Goal: Task Accomplishment & Management: Complete application form

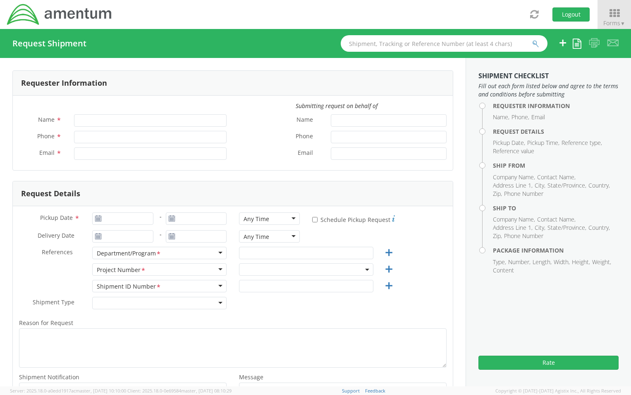
type input "[PERSON_NAME]"
type input "[PHONE_NUMBER]"
type input "[PERSON_NAME][EMAIL_ADDRESS][PERSON_NAME][DOMAIN_NAME]"
select select "ADMN.100040.00000"
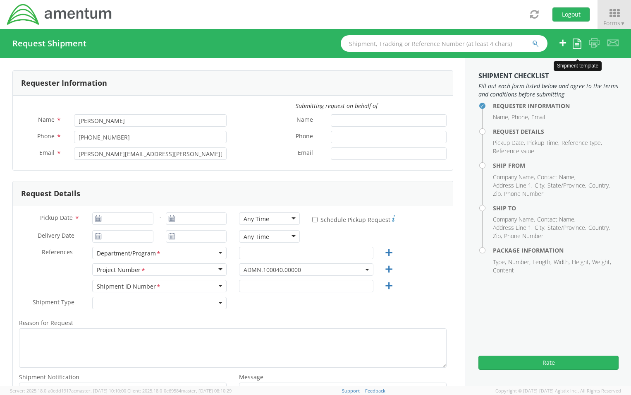
click at [578, 48] on link at bounding box center [577, 43] width 9 height 14
click at [531, 72] on link "Create from template" at bounding box center [543, 69] width 76 height 11
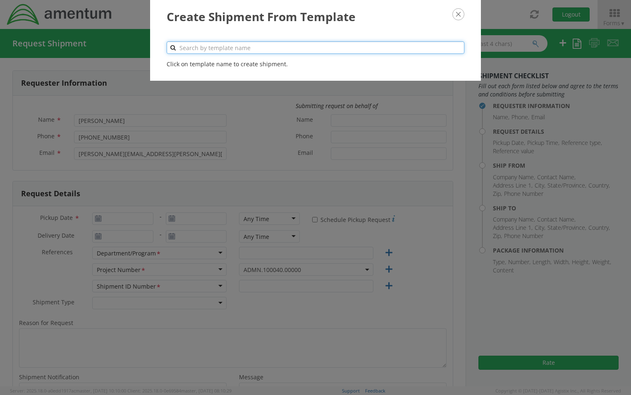
click at [211, 43] on input "text" at bounding box center [316, 47] width 298 height 12
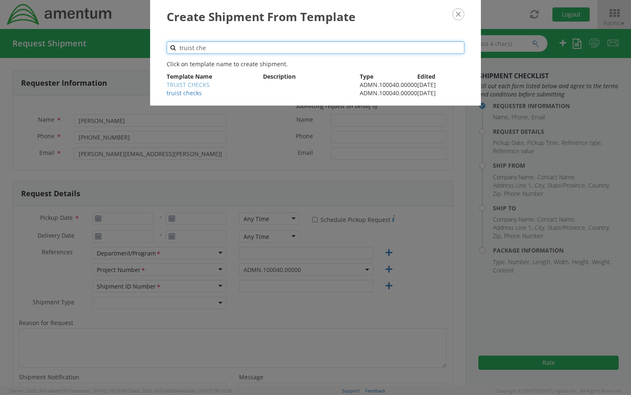
type input "truist che"
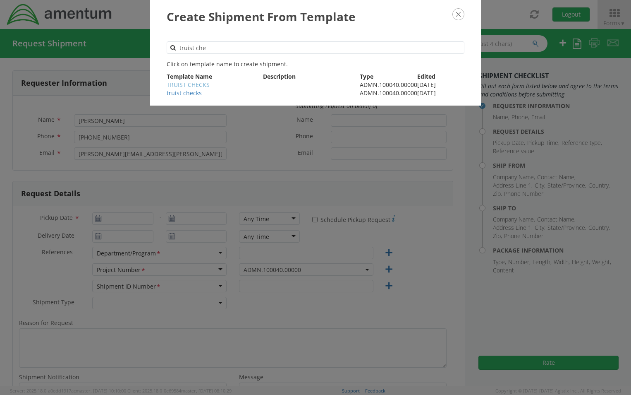
click at [191, 84] on link "TRUIST CHECKS" at bounding box center [188, 85] width 43 height 8
type input "13019443121"
type input "[DATE]"
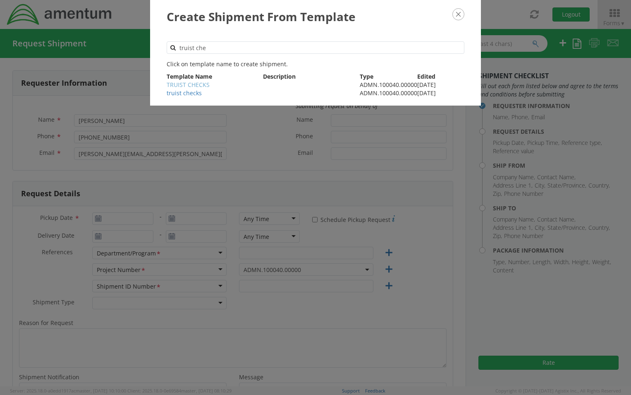
type input "[DATE]"
type input "GENERAL [PERSON_NAME]"
type input "Regular"
type textarea "Mail Checks to Truist Bank."
select select
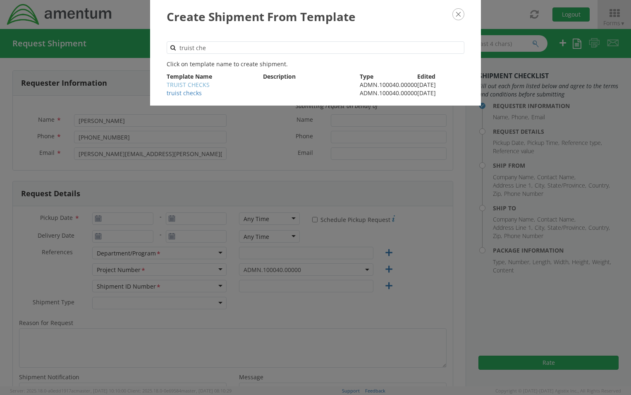
type input "Amentum Services, Inc."
type input "[STREET_ADDRESS][PERSON_NAME]"
type input "Suite 200"
type input "[GEOGRAPHIC_DATA]"
type input "20876"
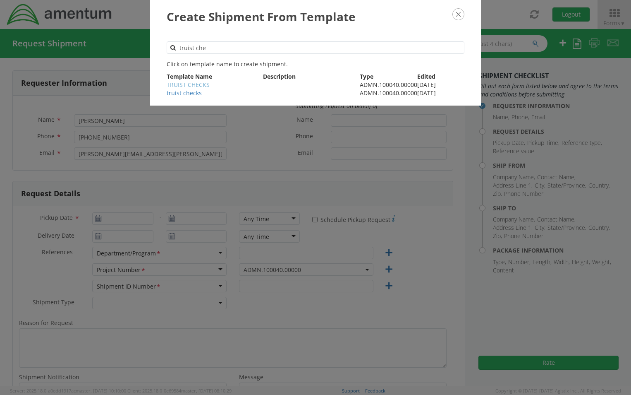
type input "[PERSON_NAME]"
type input "2404463530"
type input "[PERSON_NAME][EMAIL_ADDRESS][PERSON_NAME][DOMAIN_NAME]"
select select
type input "Amentum"
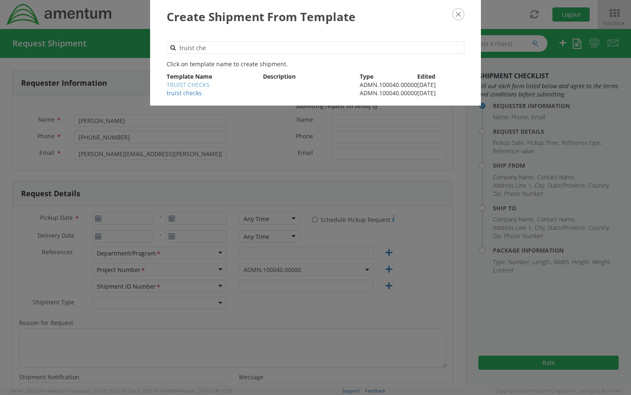
type input "C/O TRUIST"
type input "[STREET_ADDRESS]"
type input "STOCKBRIDGE"
type input "30281"
type input "LOCKBOX 116323"
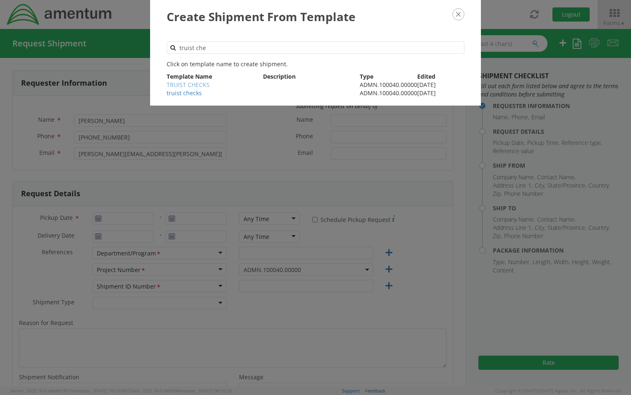
type input "[PHONE_NUMBER]"
type input "1"
type input "9.5"
type input "12.5"
type input "0.25"
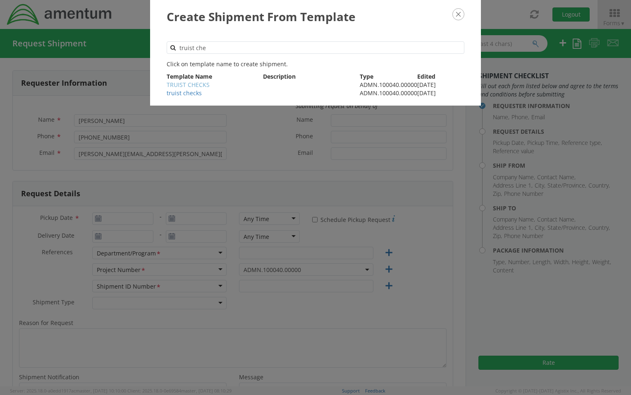
type input "1"
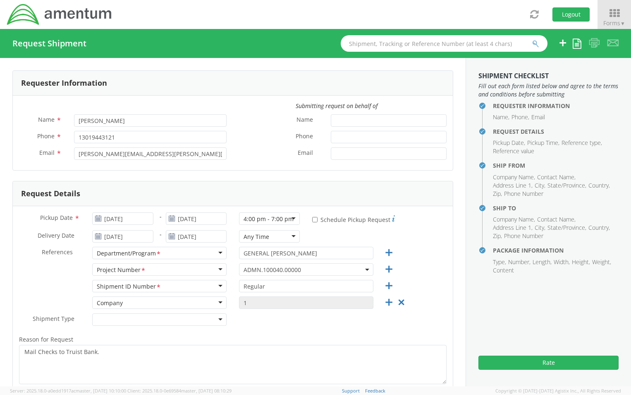
click at [98, 220] on icon at bounding box center [98, 218] width 7 height 7
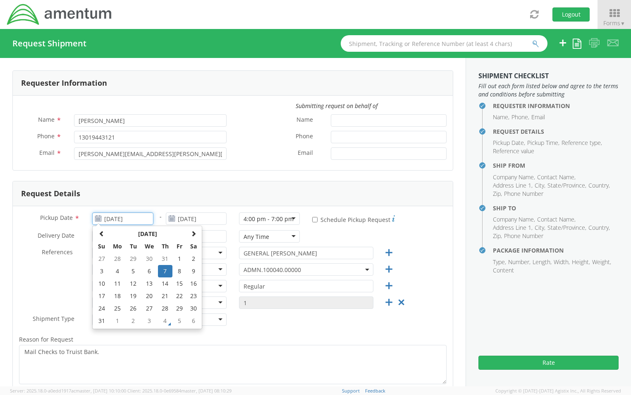
click at [137, 216] on input "[DATE]" at bounding box center [122, 218] width 61 height 12
click at [195, 233] on th at bounding box center [194, 234] width 14 height 12
click at [167, 260] on td "4" at bounding box center [165, 258] width 14 height 12
type input "[DATE]"
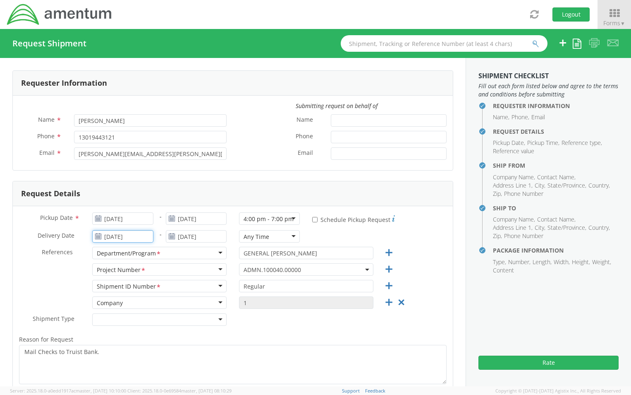
click at [141, 239] on input "[DATE]" at bounding box center [122, 236] width 61 height 12
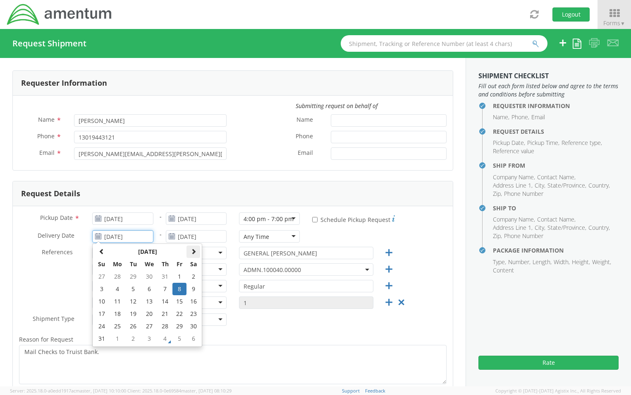
click at [191, 253] on span at bounding box center [194, 251] width 6 height 6
click at [179, 277] on td "5" at bounding box center [180, 276] width 14 height 12
type input "[DATE]"
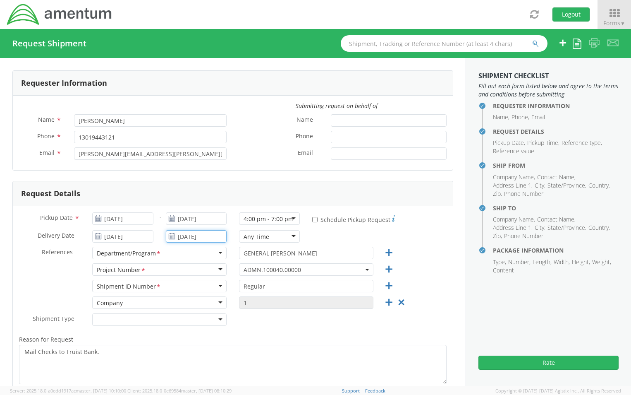
click at [216, 233] on input "[DATE]" at bounding box center [196, 236] width 61 height 12
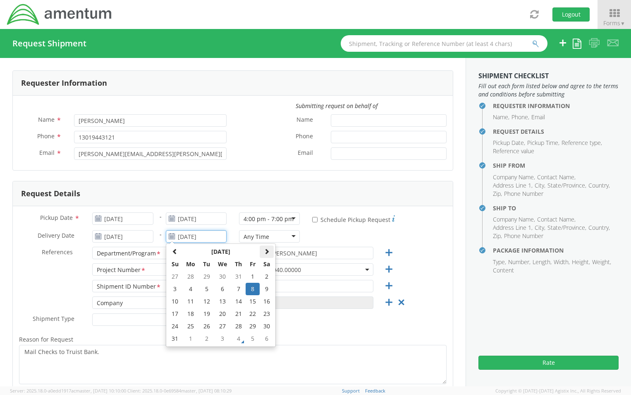
click at [268, 251] on th at bounding box center [267, 251] width 14 height 12
click at [252, 278] on td "5" at bounding box center [253, 276] width 14 height 12
type input "[DATE]"
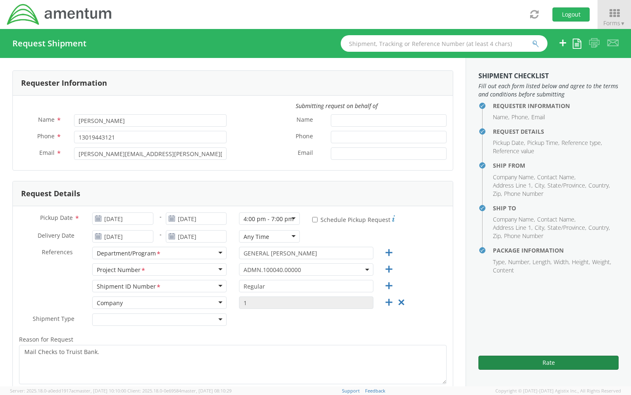
click at [554, 365] on button "Rate" at bounding box center [549, 362] width 140 height 14
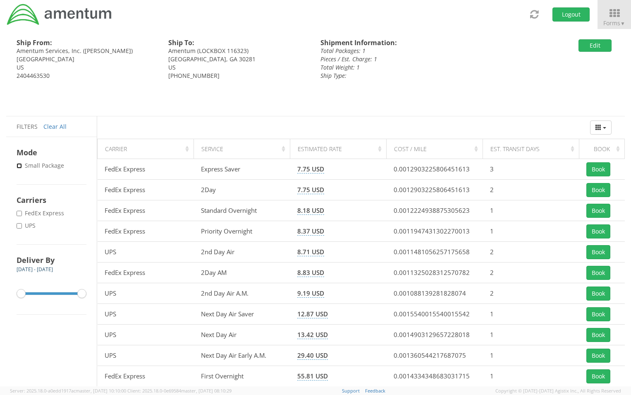
click at [19, 166] on input "* Small Package" at bounding box center [19, 165] width 5 height 5
checkbox input "true"
click at [20, 213] on input "* FedEx Express" at bounding box center [19, 213] width 5 height 5
checkbox input "true"
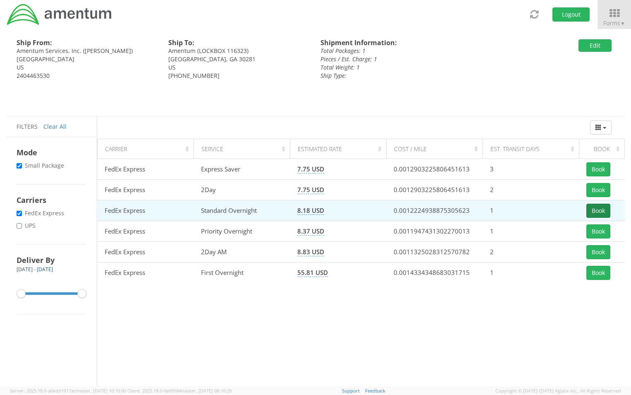
click at [596, 212] on button "Book" at bounding box center [599, 211] width 24 height 14
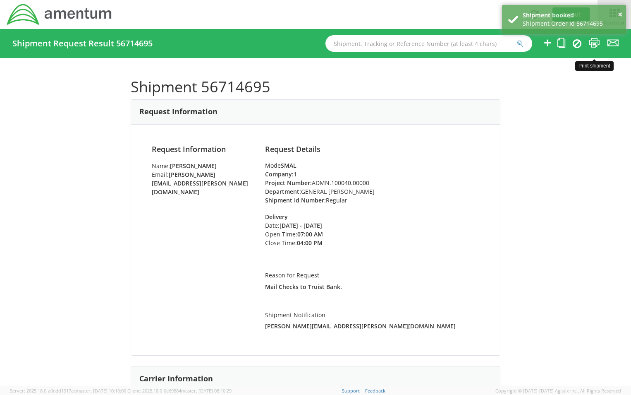
click at [596, 43] on icon at bounding box center [594, 43] width 11 height 10
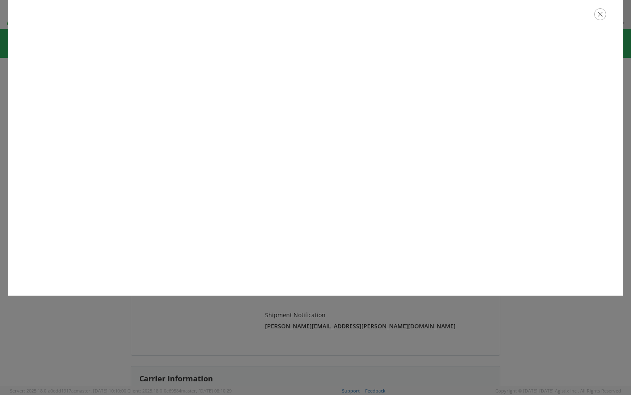
click at [604, 14] on icon "button" at bounding box center [601, 14] width 12 height 12
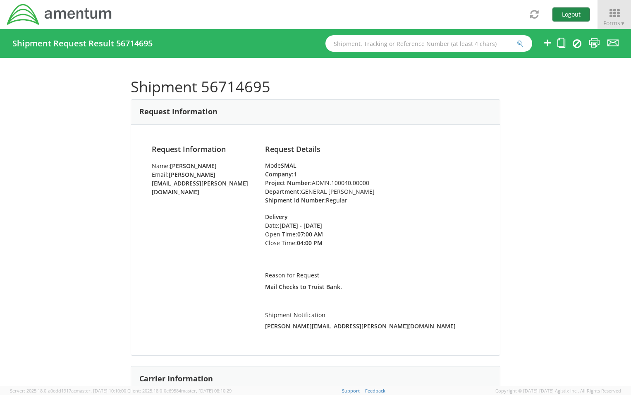
click at [573, 13] on button "Logout" at bounding box center [571, 14] width 37 height 14
